Goal: Information Seeking & Learning: Learn about a topic

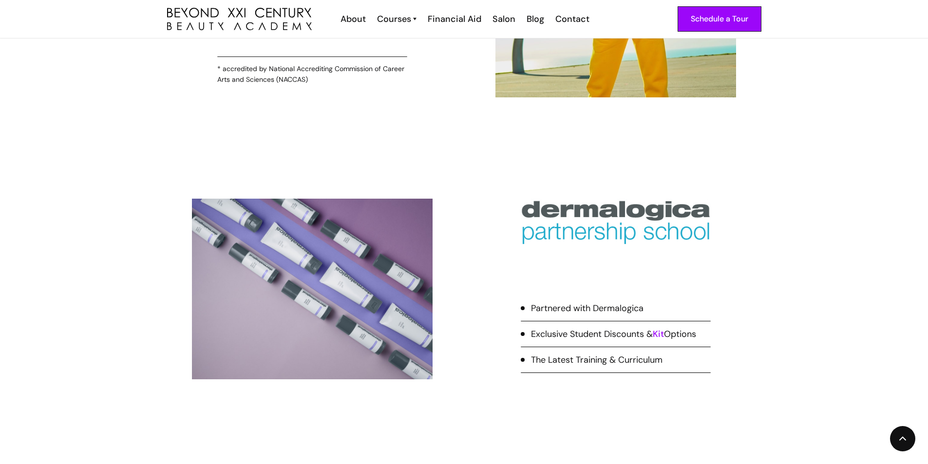
scroll to position [1899, 0]
click at [664, 333] on link "Kit" at bounding box center [658, 334] width 11 height 12
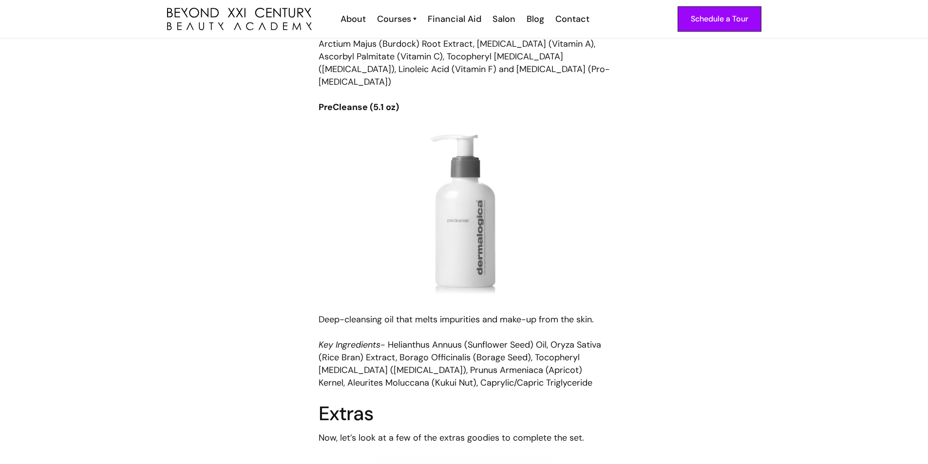
scroll to position [4237, 0]
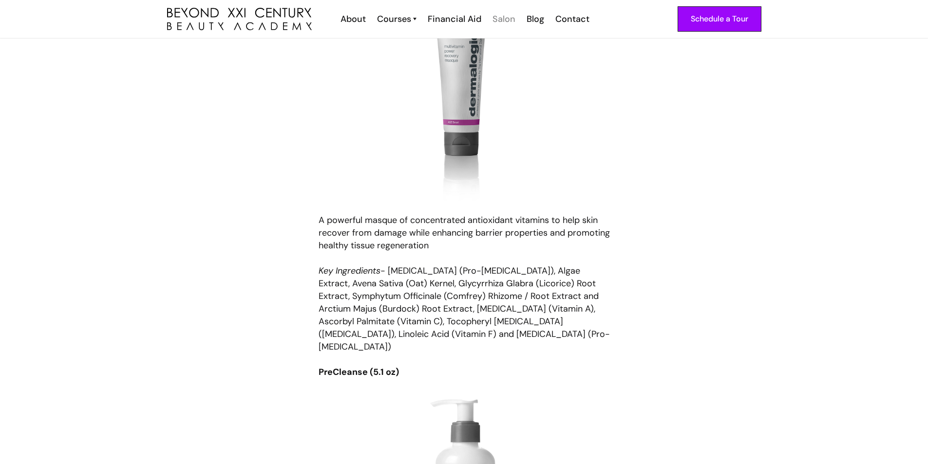
click at [506, 20] on div "Salon" at bounding box center [503, 19] width 23 height 13
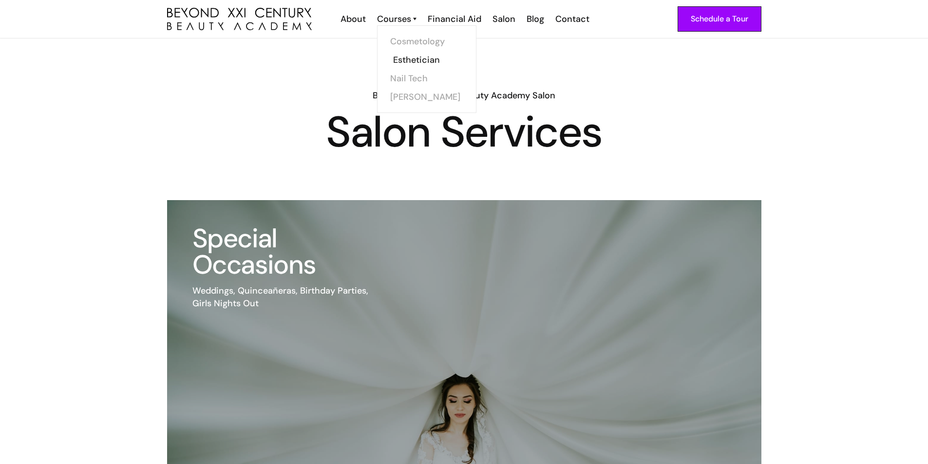
click at [413, 60] on link "Esthetician" at bounding box center [429, 60] width 73 height 19
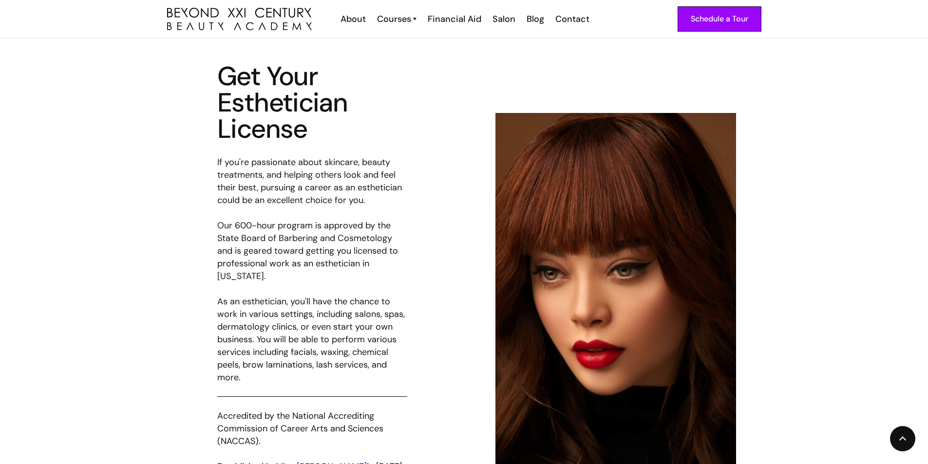
scroll to position [1753, 0]
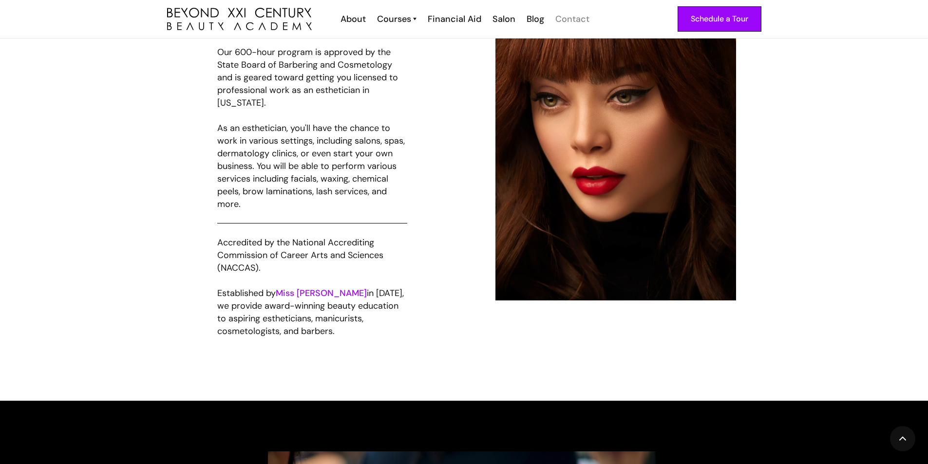
click at [570, 18] on div "Contact" at bounding box center [572, 19] width 34 height 13
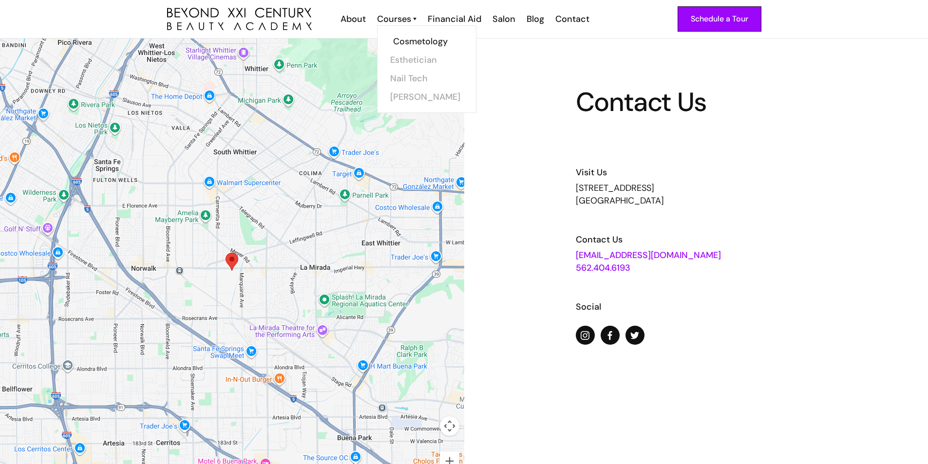
click at [414, 40] on link "Cosmetology" at bounding box center [429, 41] width 73 height 19
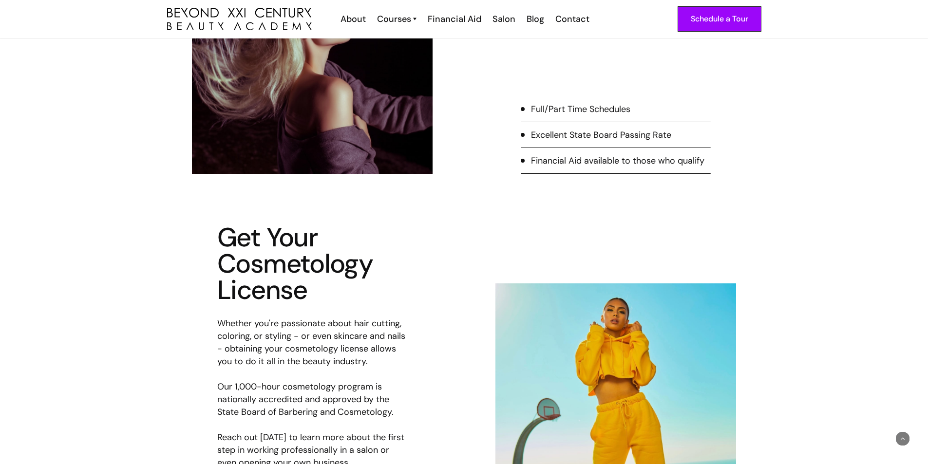
scroll to position [195, 0]
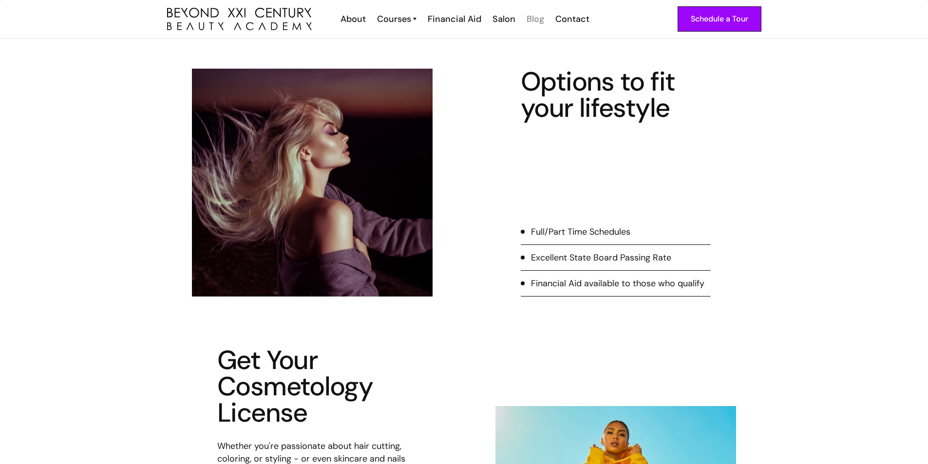
click at [533, 18] on div "Blog" at bounding box center [535, 19] width 18 height 13
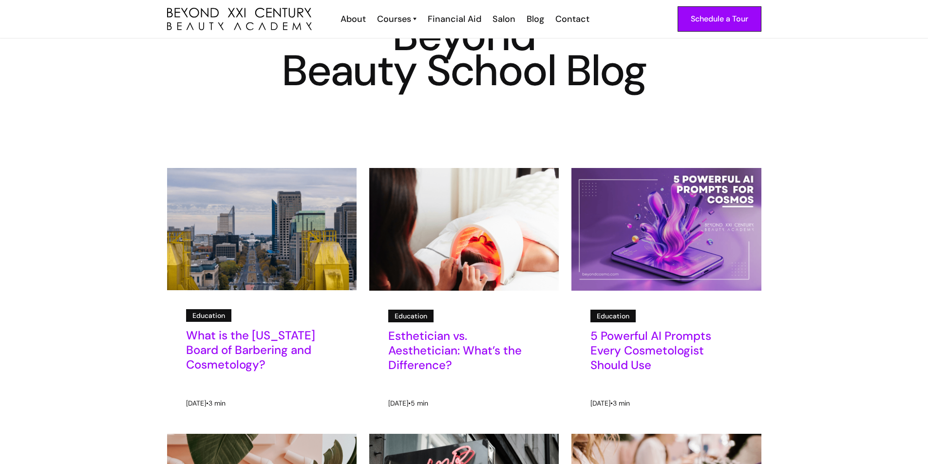
scroll to position [49, 0]
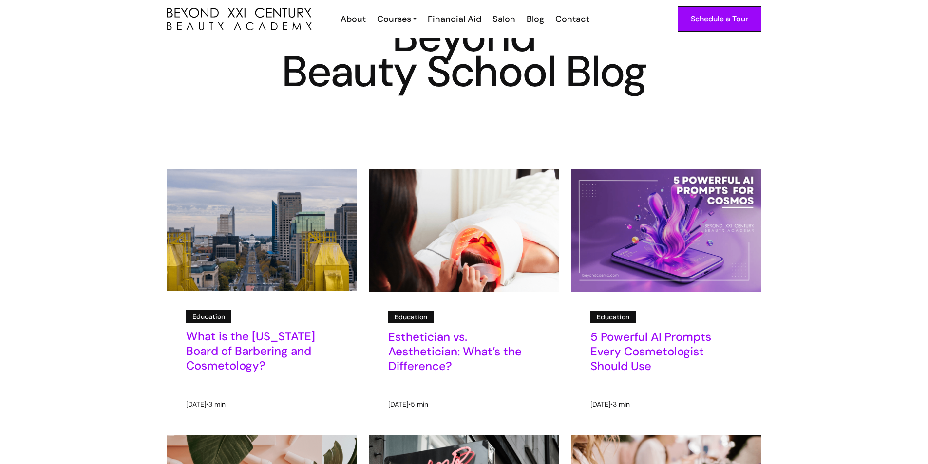
click at [439, 350] on h5 "Esthetician vs. Aesthetician: What’s the Difference?" at bounding box center [463, 352] width 151 height 44
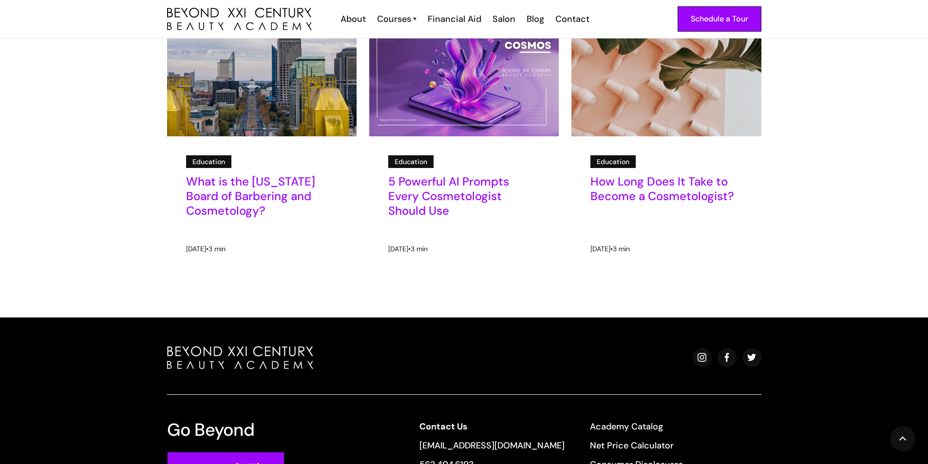
scroll to position [1865, 0]
